Goal: Check status: Check status

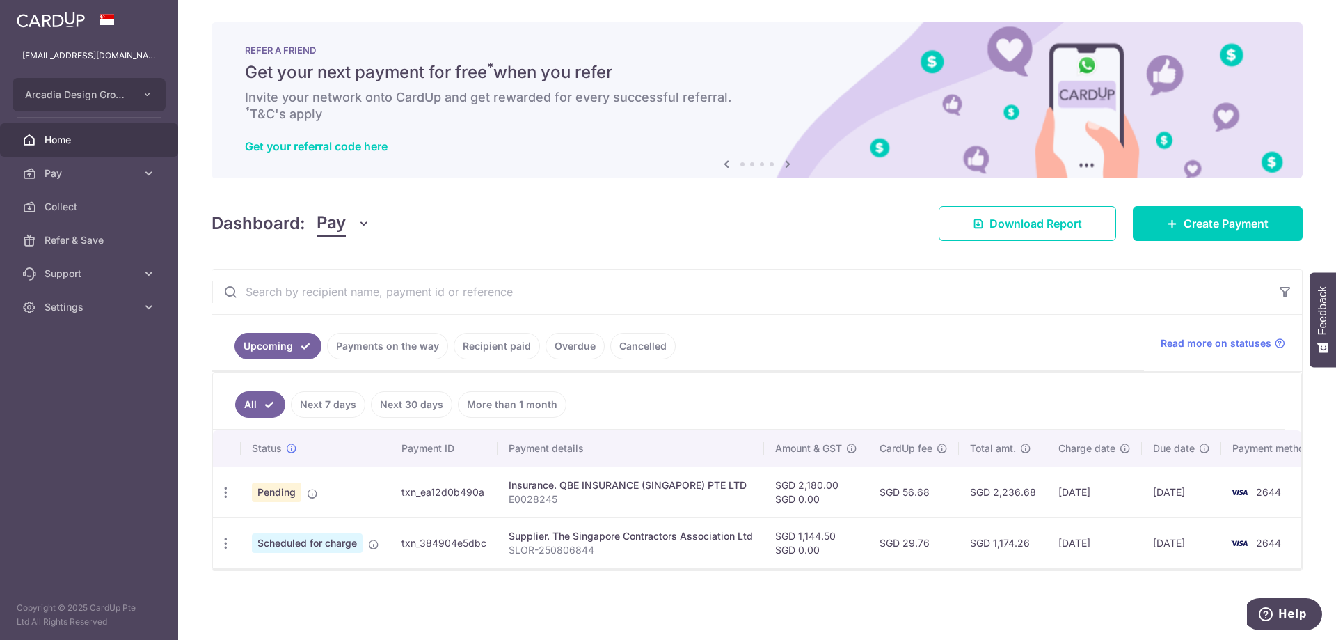
click at [292, 485] on span "Pending" at bounding box center [276, 491] width 49 height 19
click at [94, 143] on span "Home" at bounding box center [91, 140] width 92 height 14
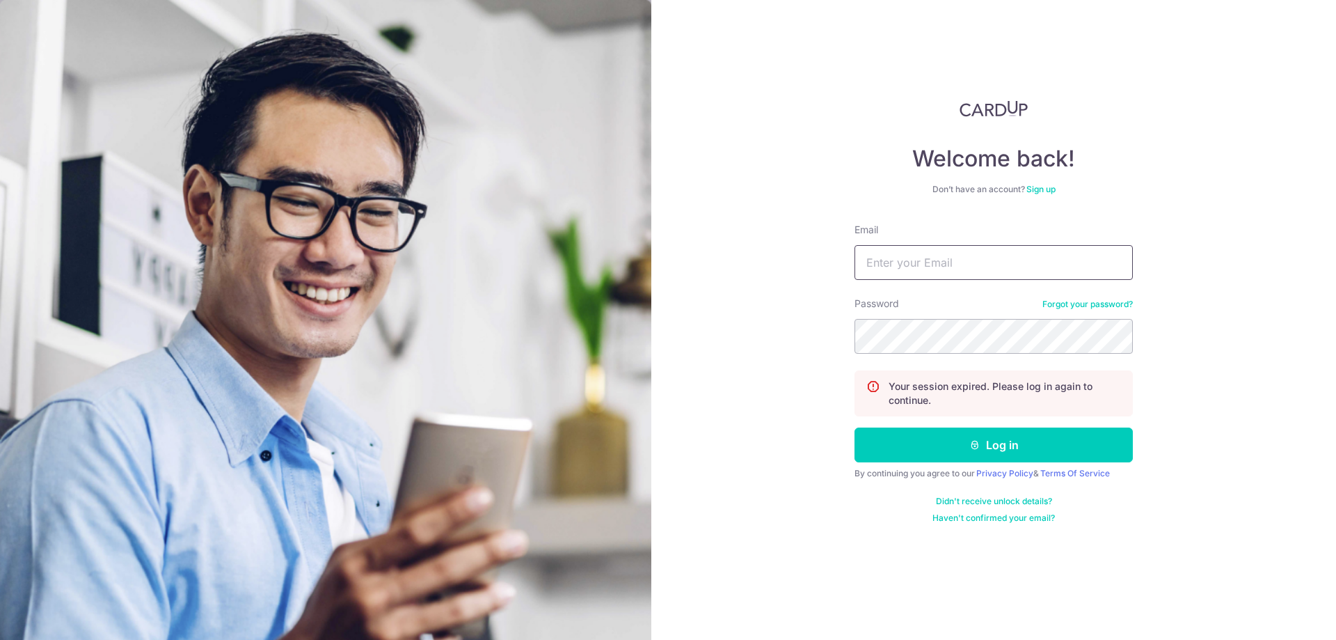
type input "[EMAIL_ADDRESS][DOMAIN_NAME]"
click at [905, 453] on button "Log in" at bounding box center [994, 444] width 278 height 35
click at [938, 275] on input "Email" at bounding box center [994, 262] width 278 height 35
type input "[EMAIL_ADDRESS][DOMAIN_NAME]"
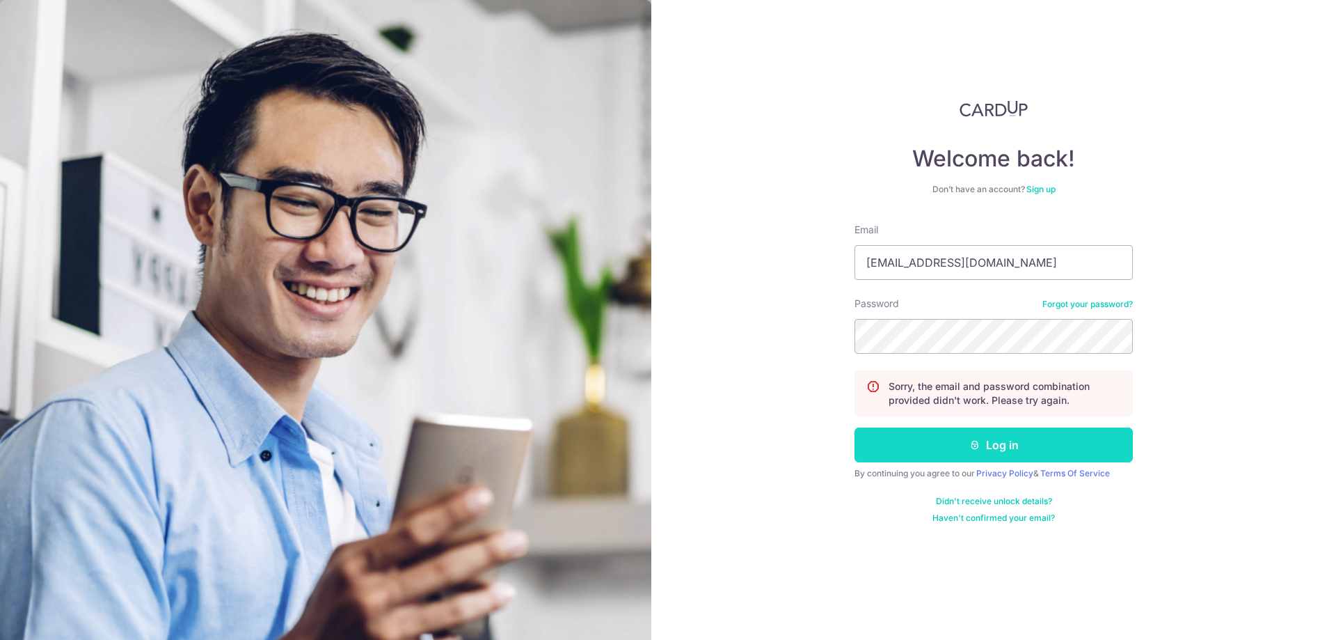
click at [956, 450] on button "Log in" at bounding box center [994, 444] width 278 height 35
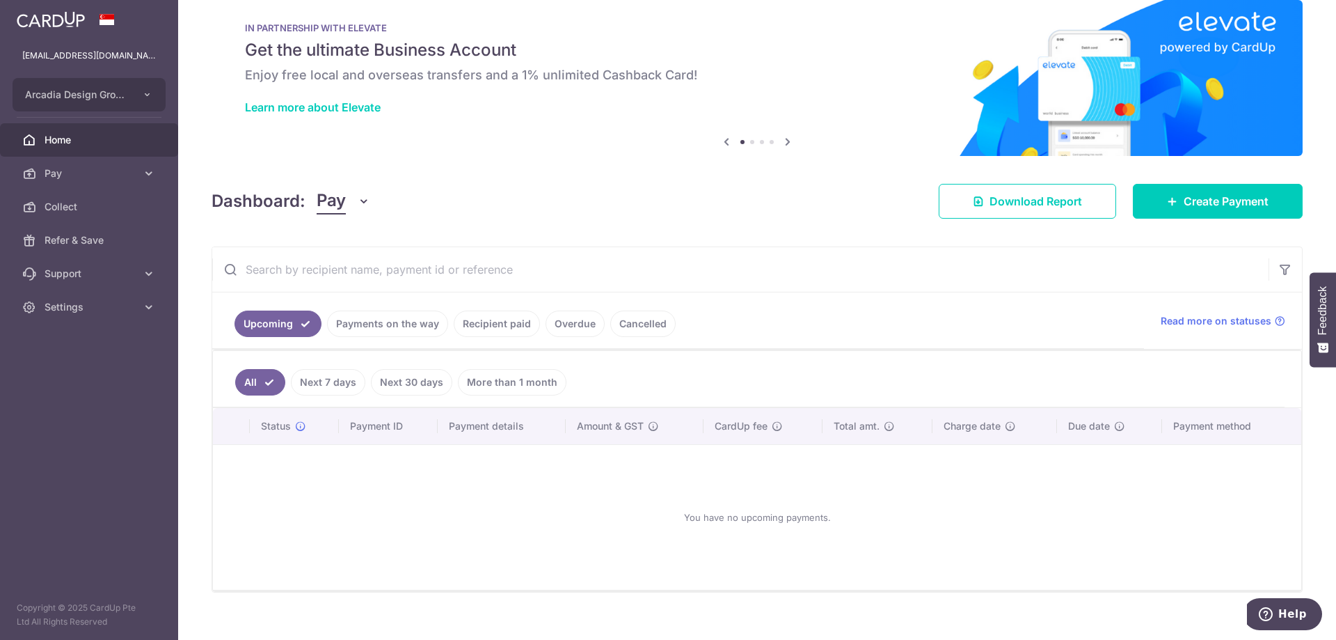
scroll to position [40, 0]
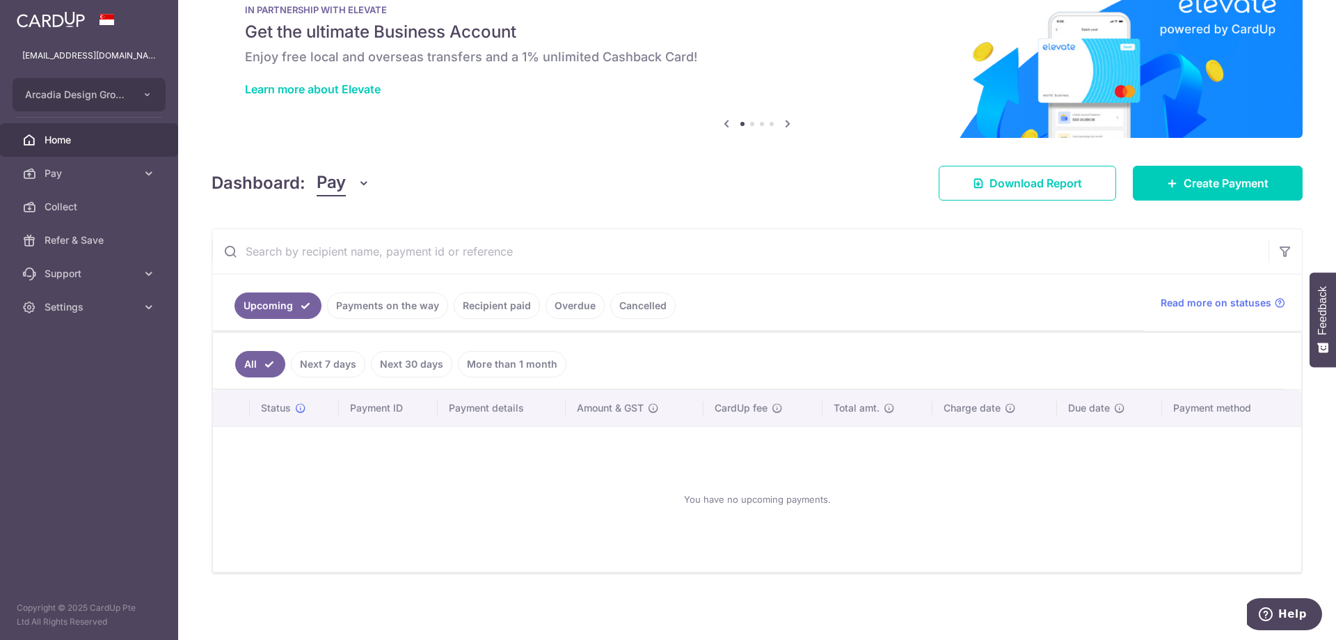
click at [304, 365] on link "Next 7 days" at bounding box center [328, 364] width 74 height 26
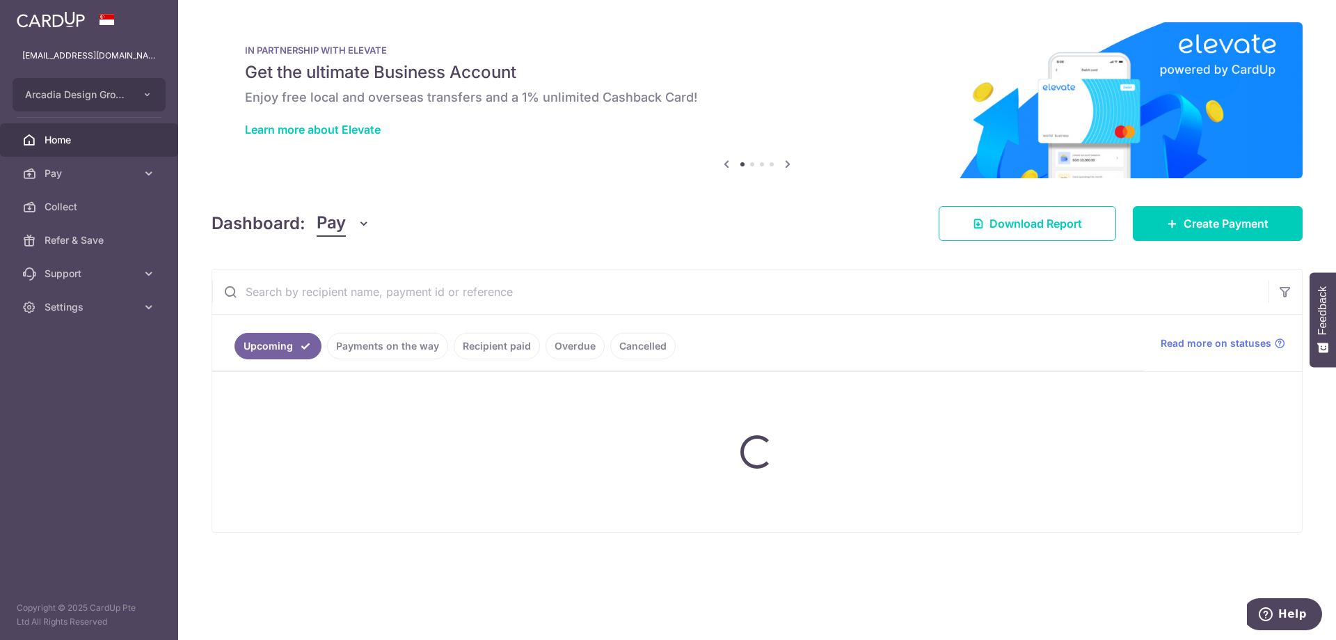
scroll to position [0, 0]
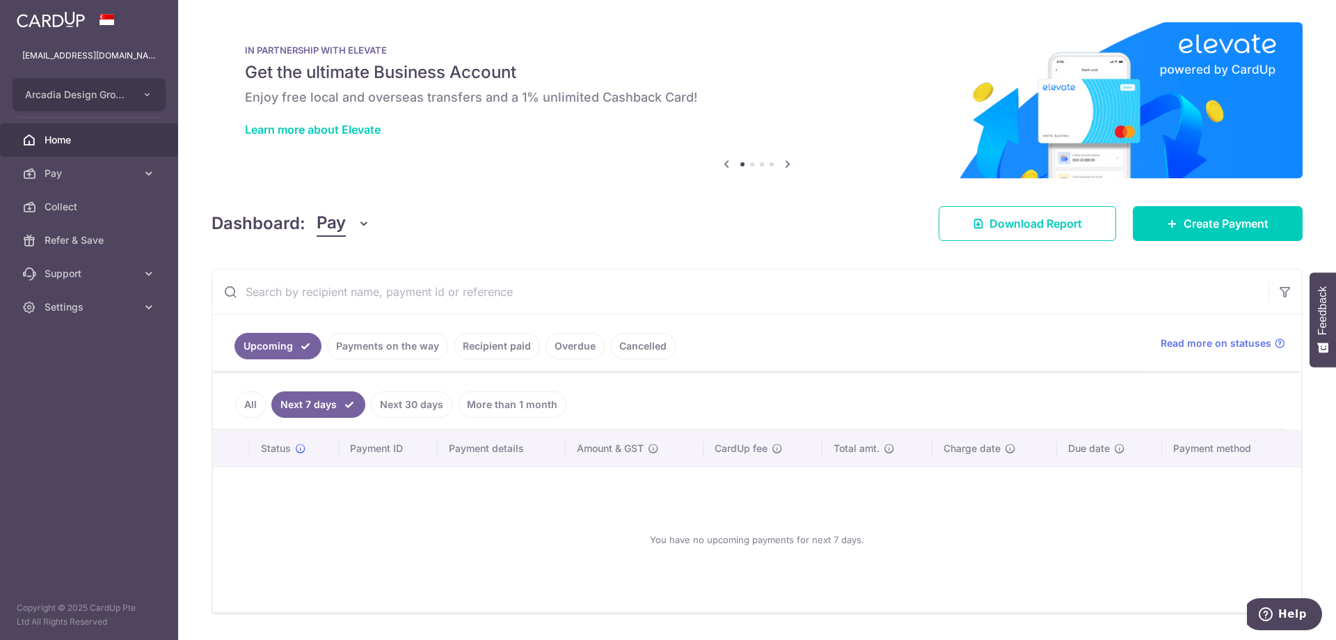
click at [411, 408] on link "Next 30 days" at bounding box center [411, 404] width 81 height 26
click at [507, 395] on link "More than 1 month" at bounding box center [512, 404] width 109 height 26
click at [367, 352] on link "Payments on the way" at bounding box center [387, 346] width 121 height 26
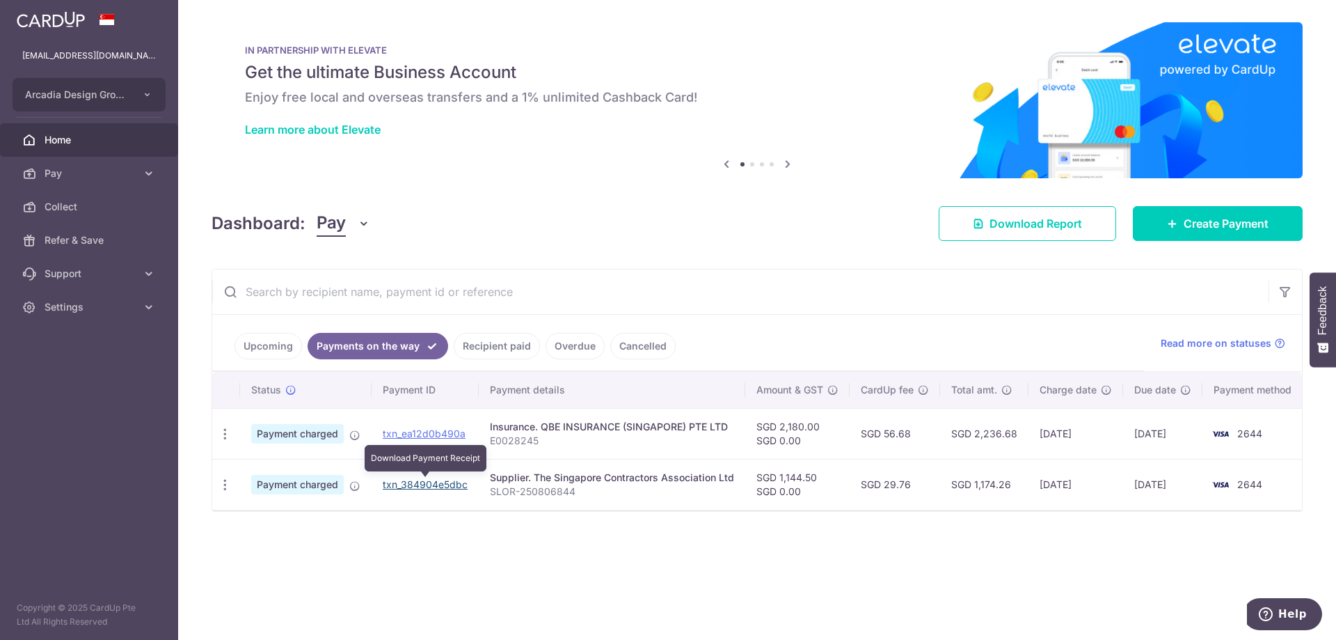
click at [450, 486] on link "txn_384904e5dbc" at bounding box center [425, 484] width 85 height 12
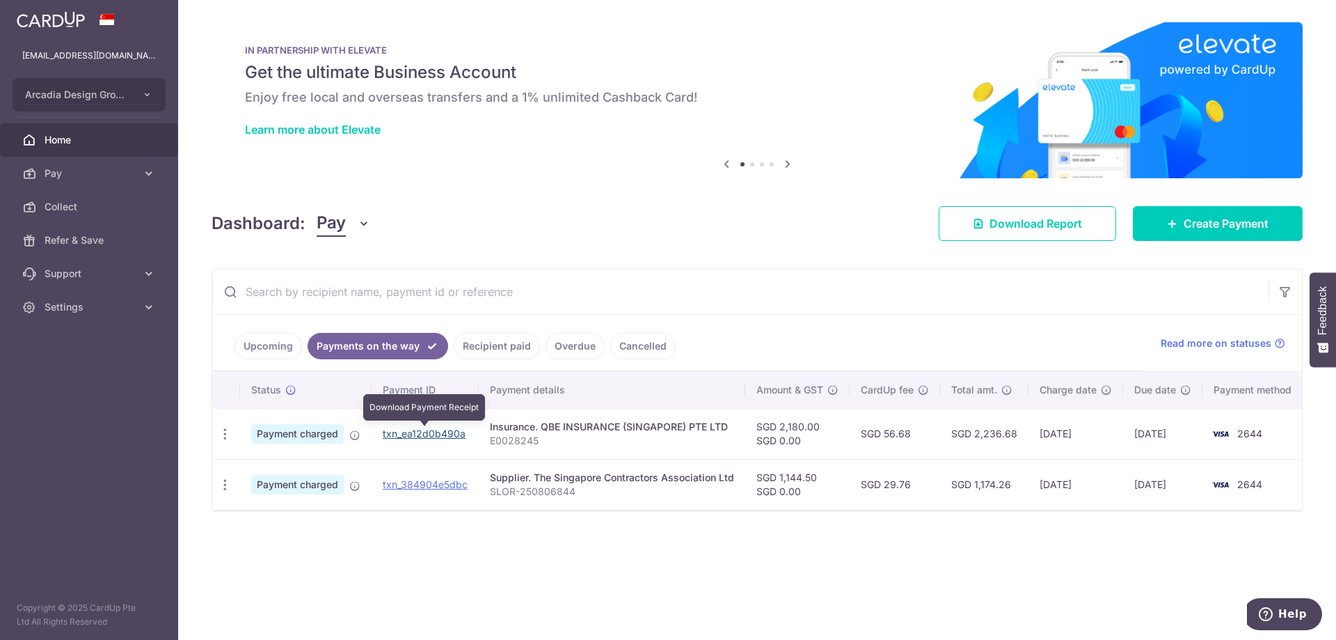
click at [402, 433] on link "txn_ea12d0b490a" at bounding box center [424, 433] width 83 height 12
